Goal: Information Seeking & Learning: Learn about a topic

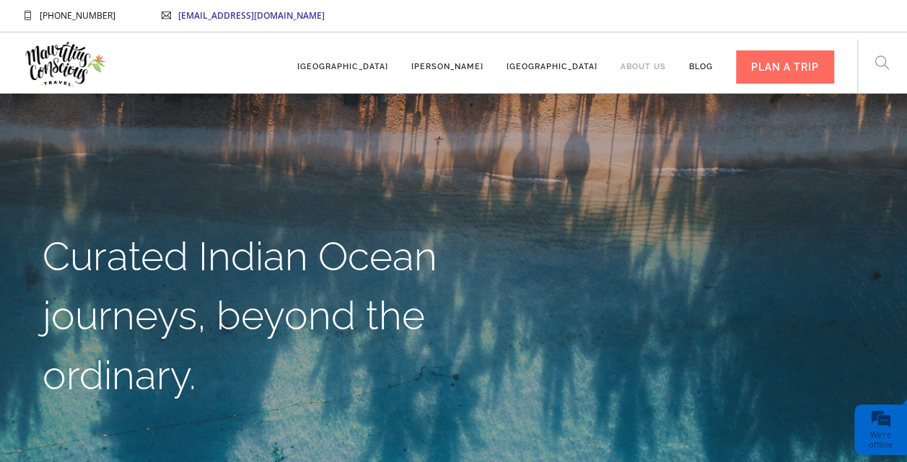
click at [650, 61] on link "About us" at bounding box center [642, 60] width 45 height 40
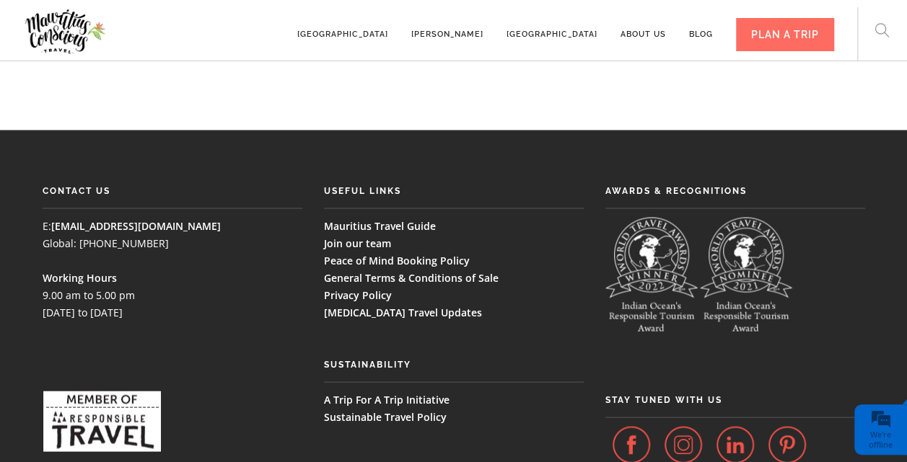
scroll to position [3962, 0]
